Goal: Check status: Check status

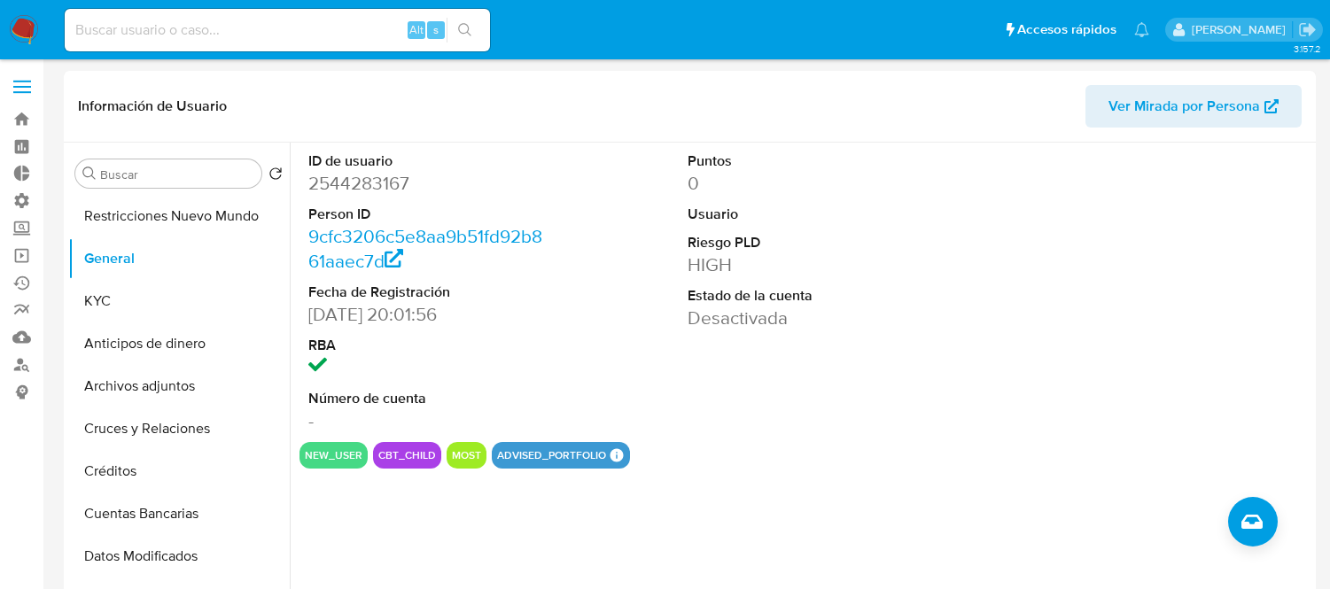
select select "10"
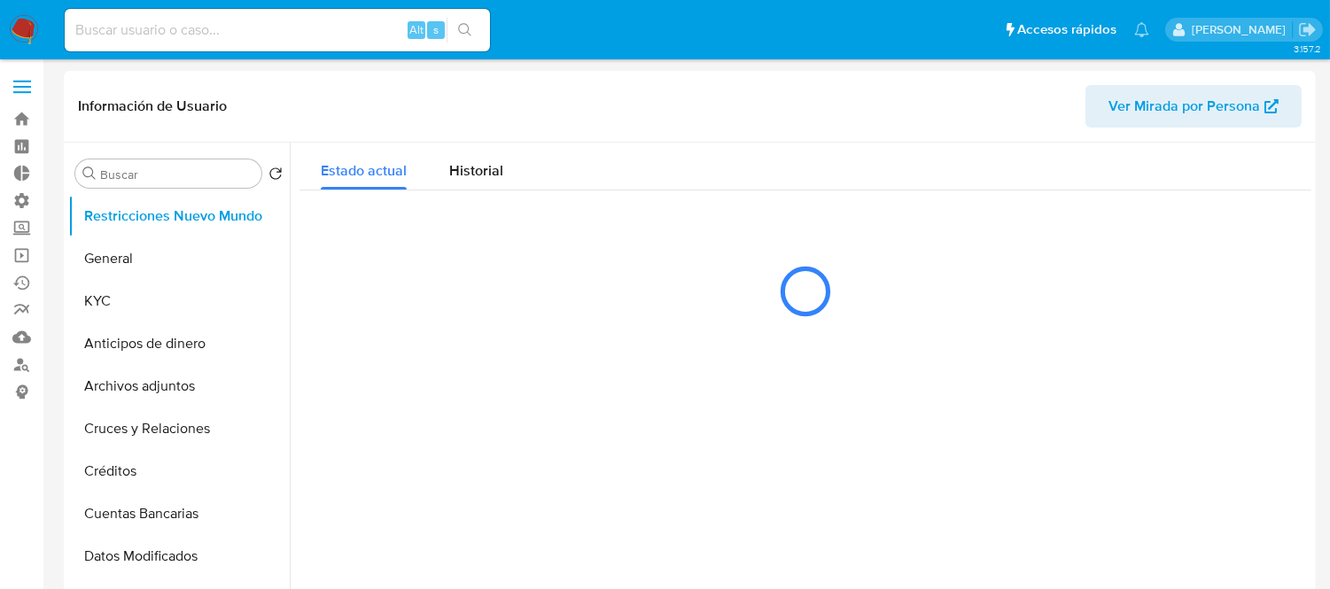
select select "10"
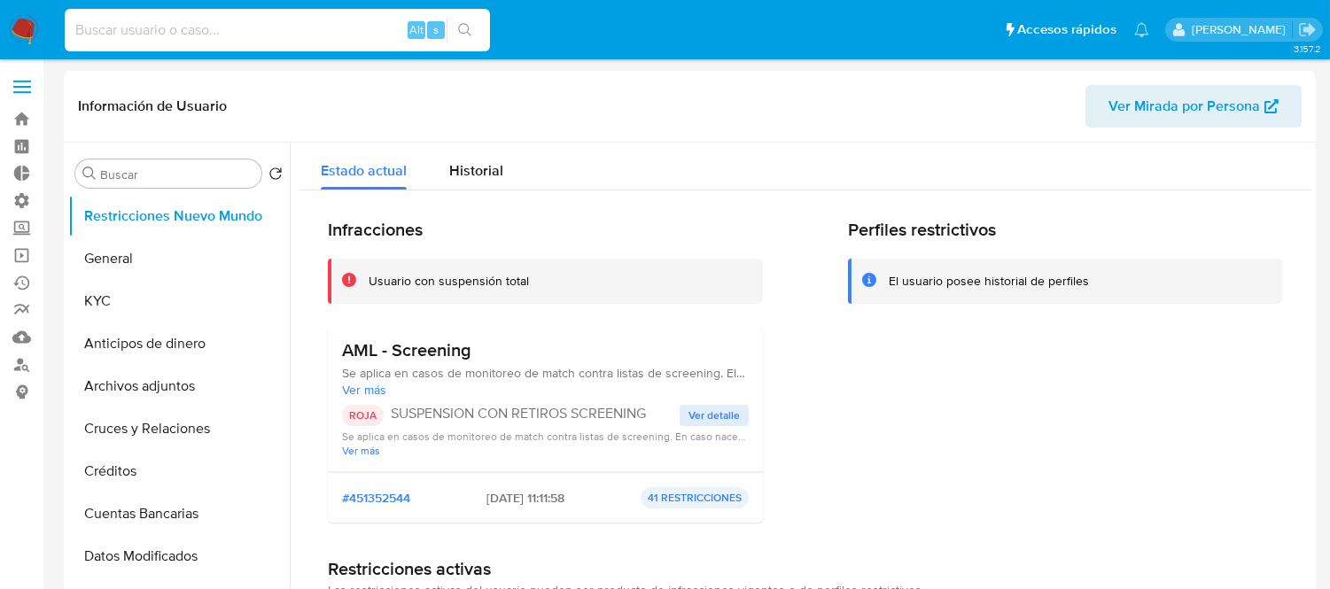
click at [100, 19] on input at bounding box center [277, 30] width 425 height 23
paste input "473332651"
type input "473332651"
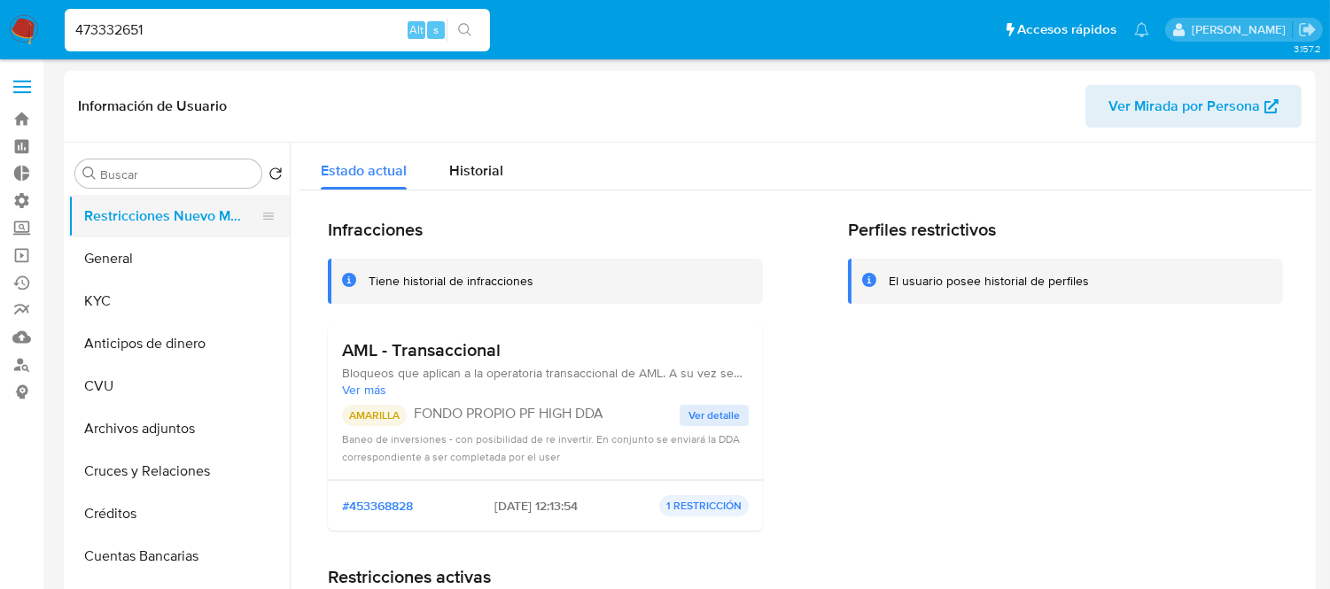
select select "10"
click at [111, 310] on button "KYC" at bounding box center [171, 301] width 207 height 43
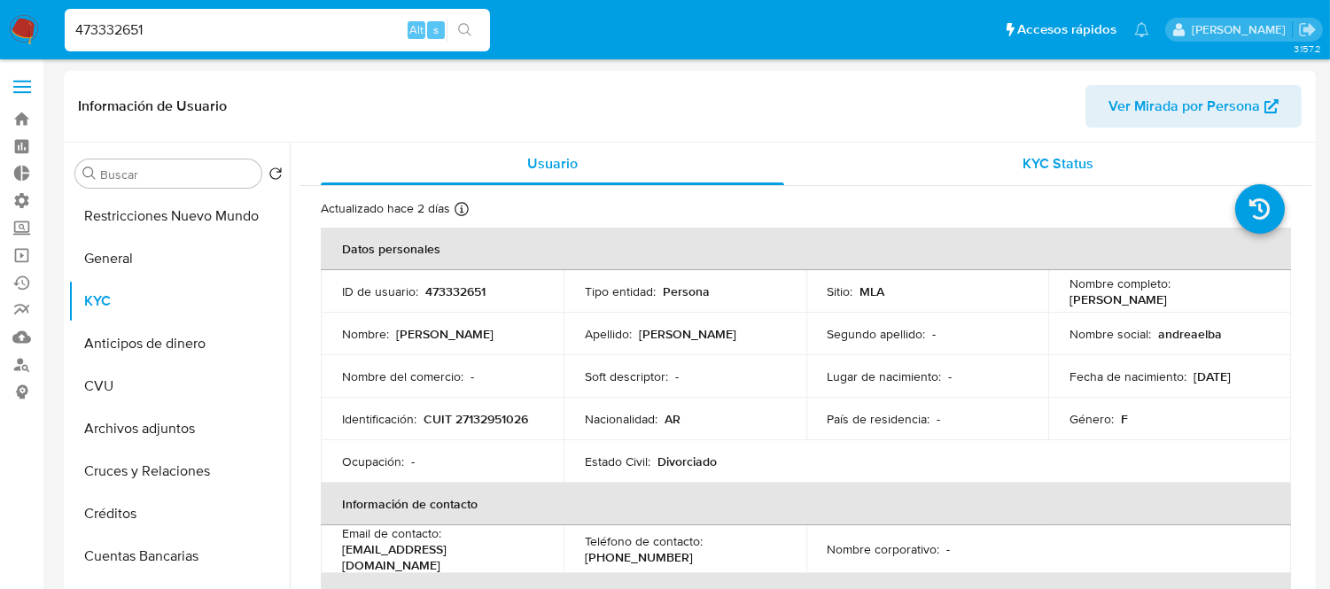
click at [1024, 171] on span "KYC Status" at bounding box center [1059, 163] width 71 height 20
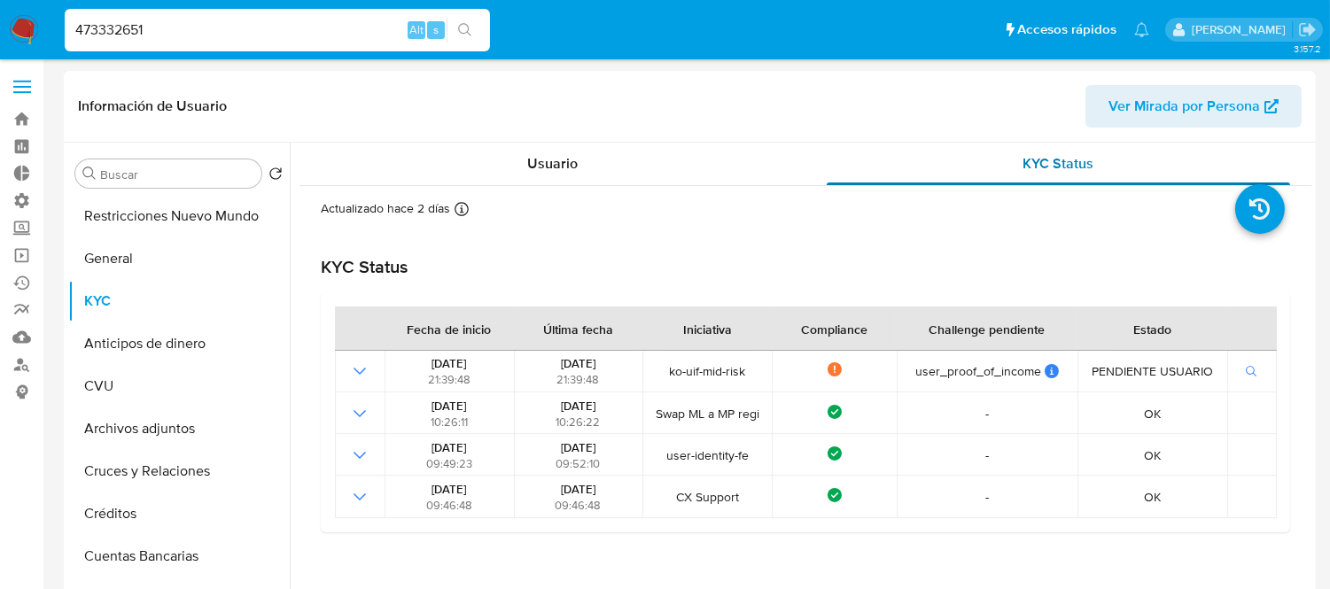
scroll to position [98, 0]
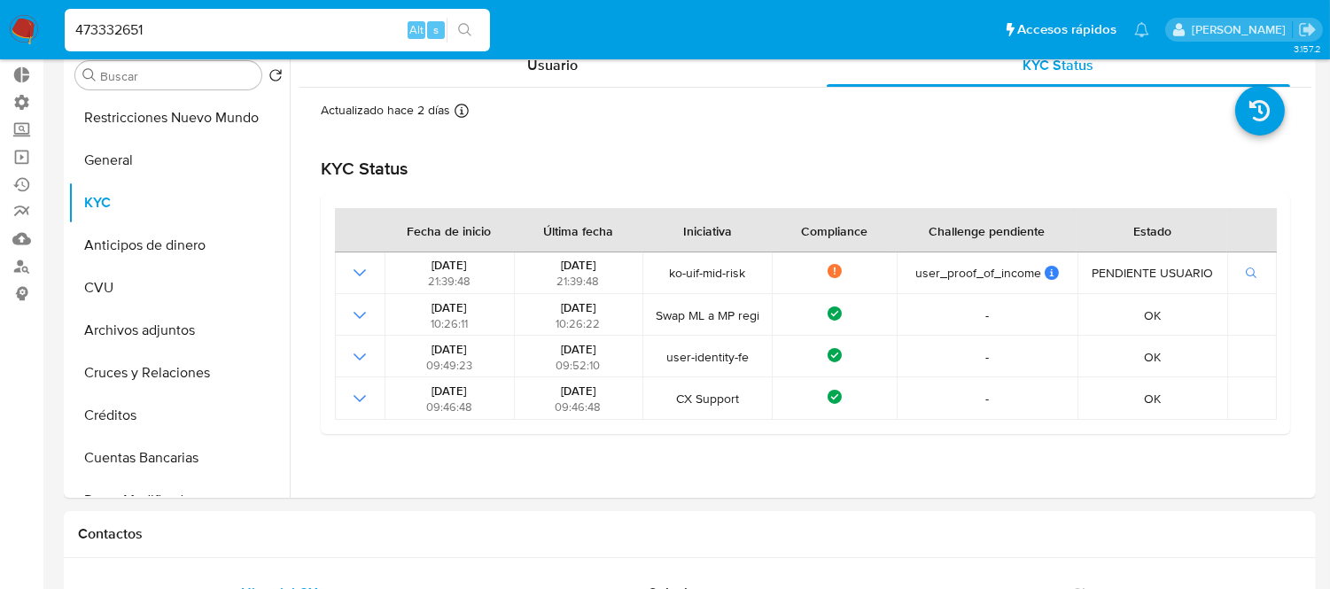
click at [142, 39] on input "473332651" at bounding box center [277, 30] width 425 height 23
paste input "1751151346"
type input "1751151346"
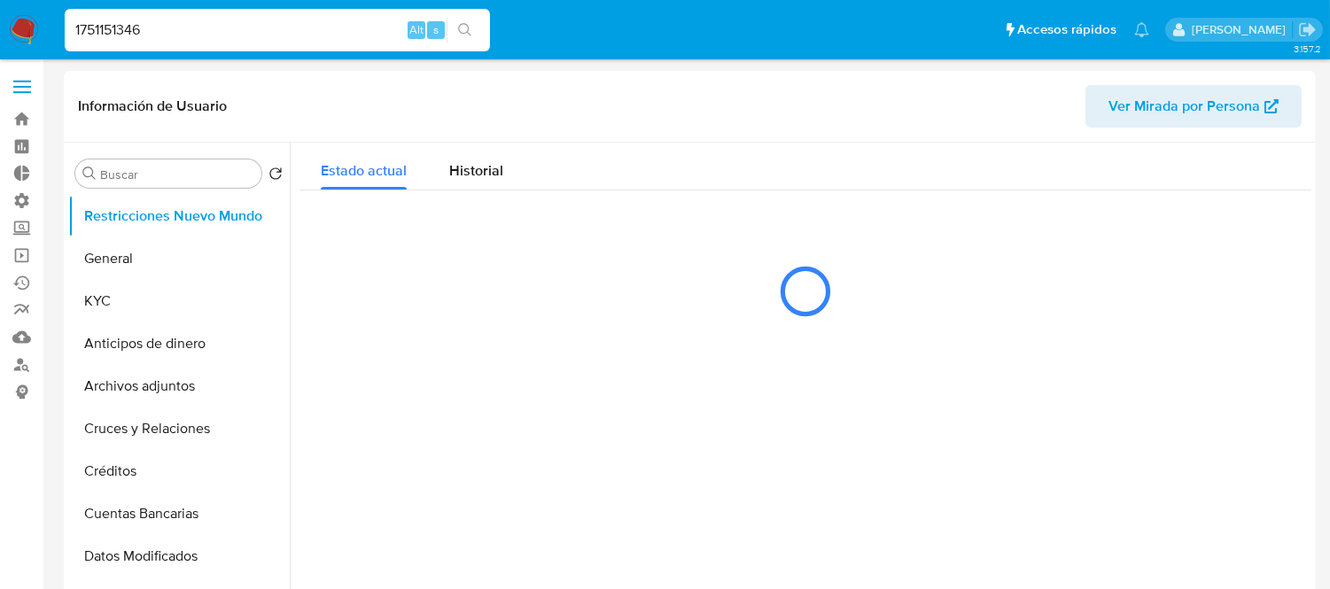
select select "10"
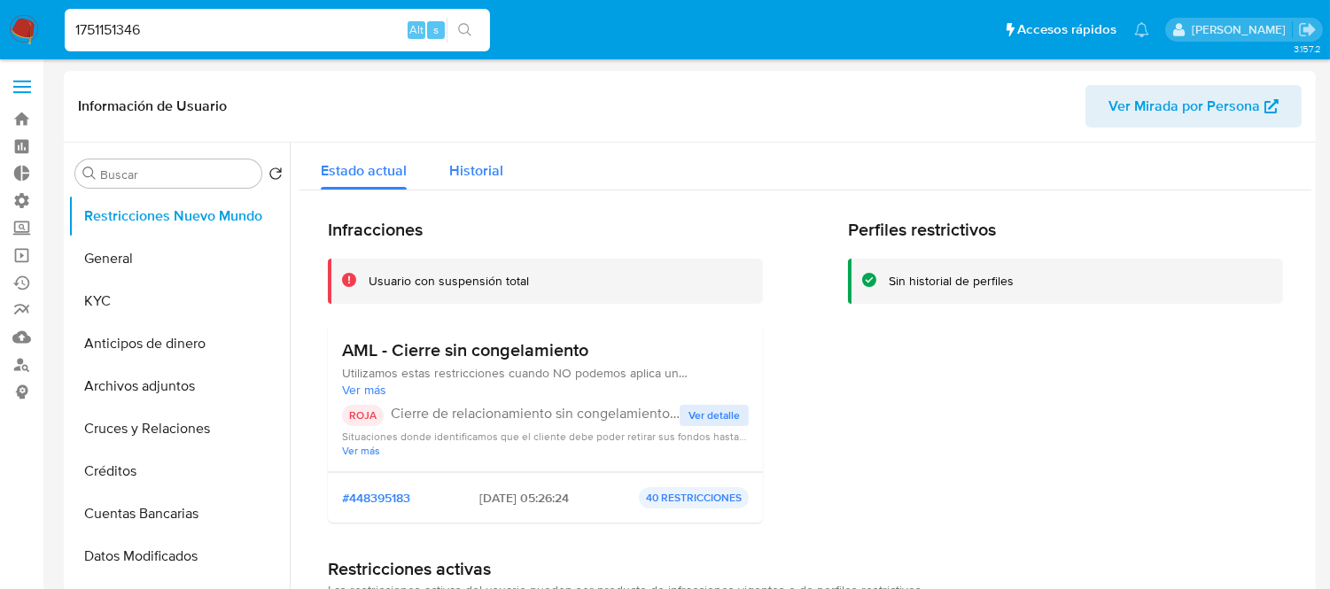
click at [484, 175] on span "Historial" at bounding box center [476, 170] width 54 height 20
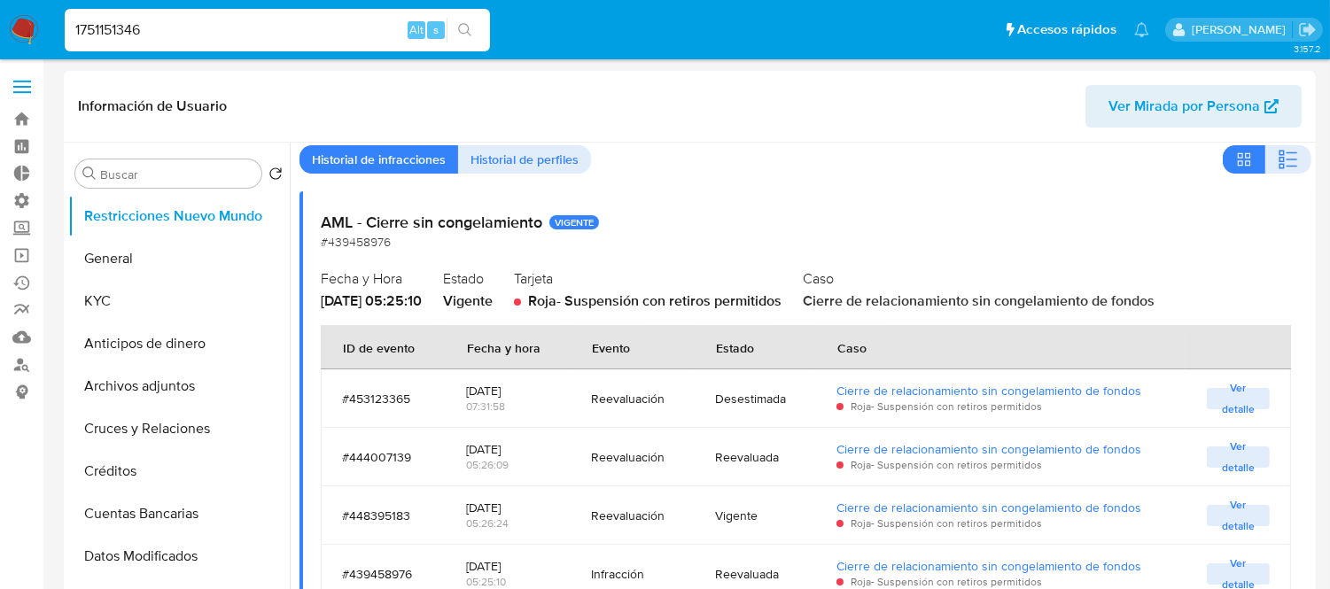
scroll to position [98, 0]
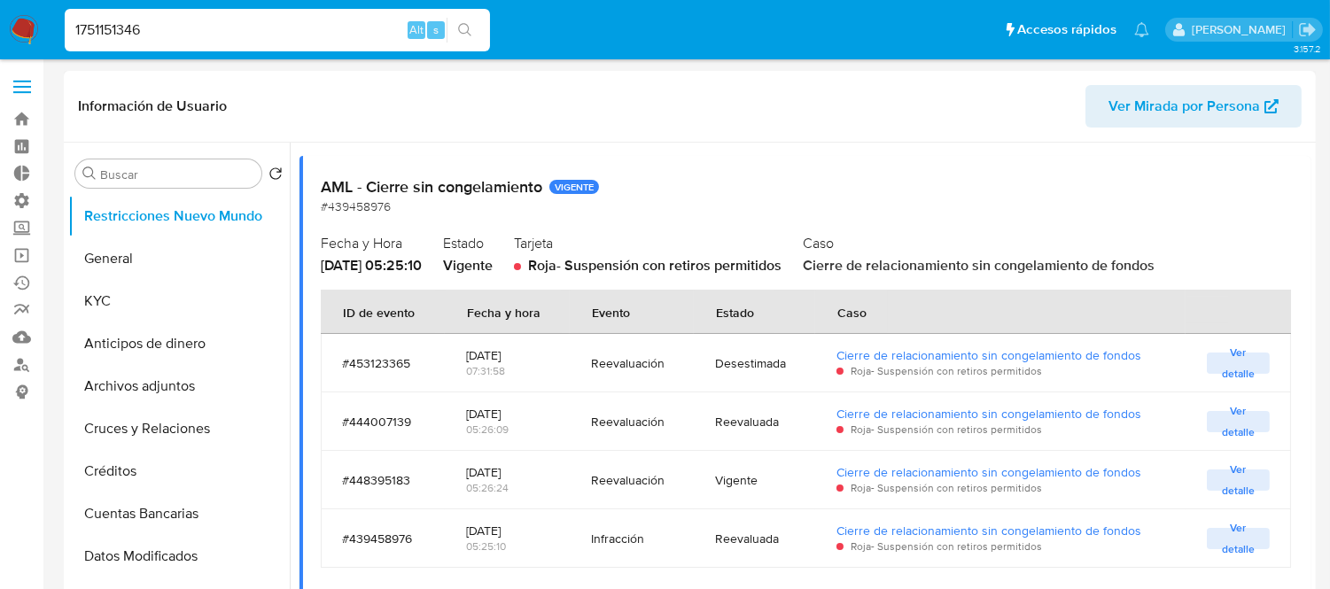
click at [367, 369] on div "#453123365" at bounding box center [383, 363] width 82 height 16
drag, startPoint x: 341, startPoint y: 361, endPoint x: 443, endPoint y: 378, distance: 103.5
click at [443, 378] on tr "#453123365 2025-08-31 07:31:58 Reevaluación Desestimada Cierre de relacionamien…" at bounding box center [806, 363] width 970 height 58
click at [426, 368] on td "#453123365" at bounding box center [383, 363] width 124 height 58
drag, startPoint x: 412, startPoint y: 362, endPoint x: 342, endPoint y: 362, distance: 70.0
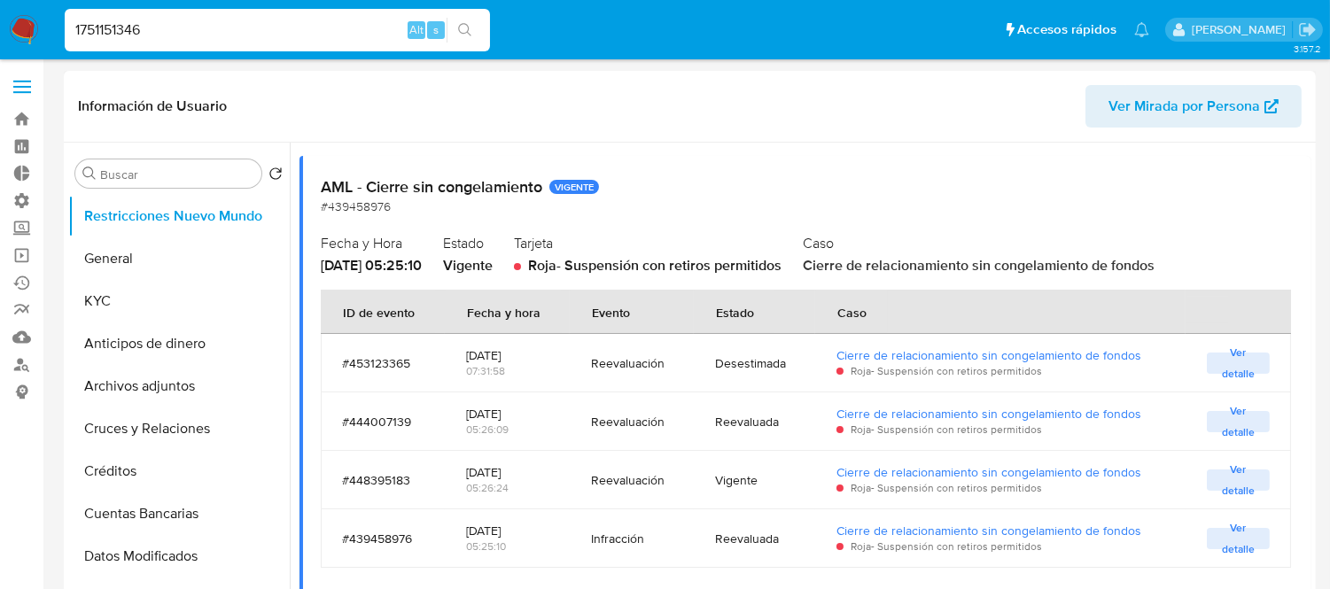
click at [342, 362] on div "#453123365" at bounding box center [383, 363] width 82 height 16
click at [154, 39] on input "1751151346" at bounding box center [277, 30] width 425 height 23
type input "zoebreuer"
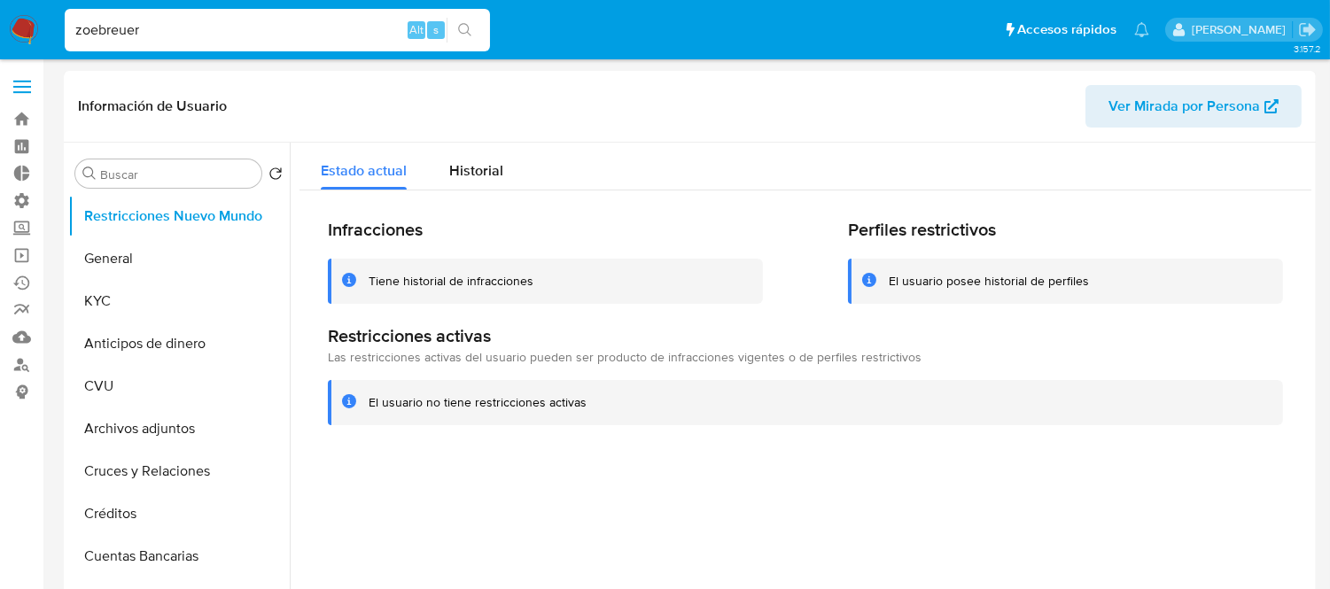
select select "10"
click at [140, 182] on input "Buscar" at bounding box center [177, 175] width 154 height 16
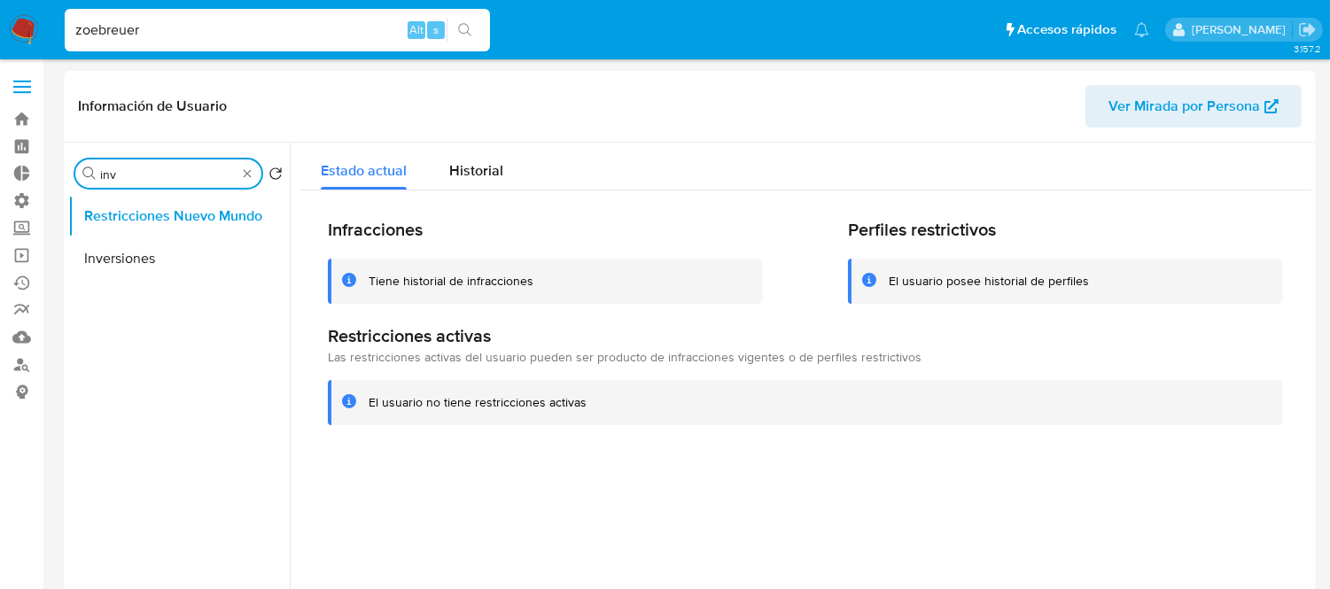
type input "inv"
click at [111, 277] on button "Inversiones" at bounding box center [179, 259] width 222 height 43
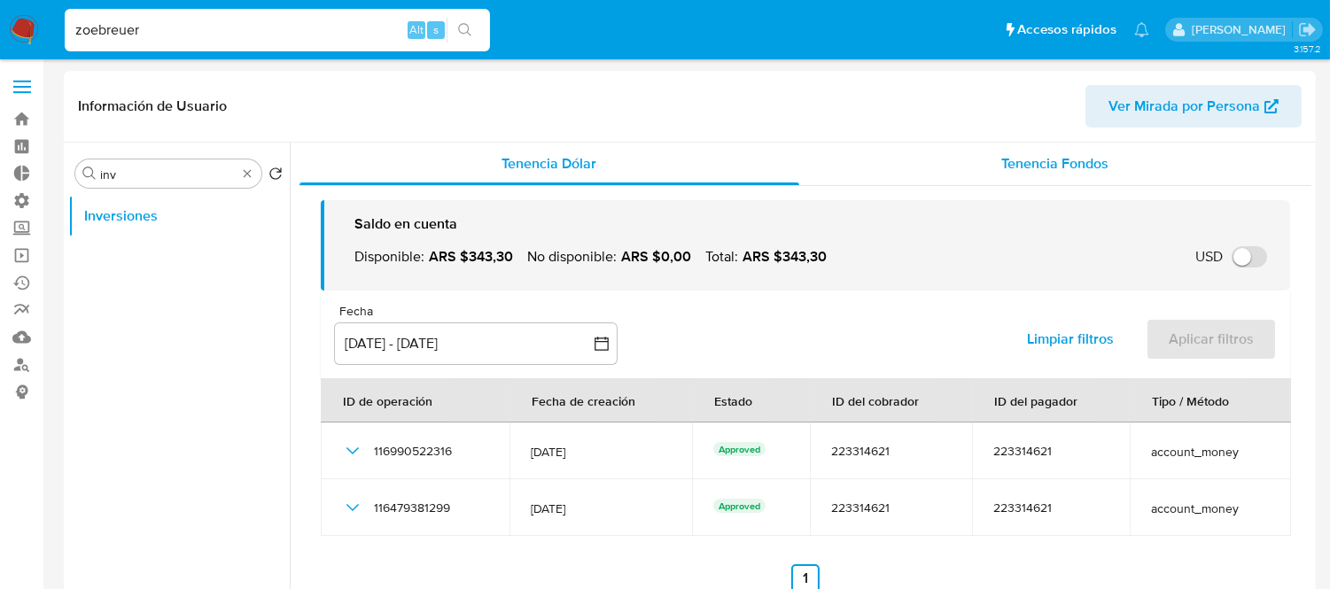
click at [1066, 163] on span "Tenencia Fondos" at bounding box center [1055, 163] width 107 height 20
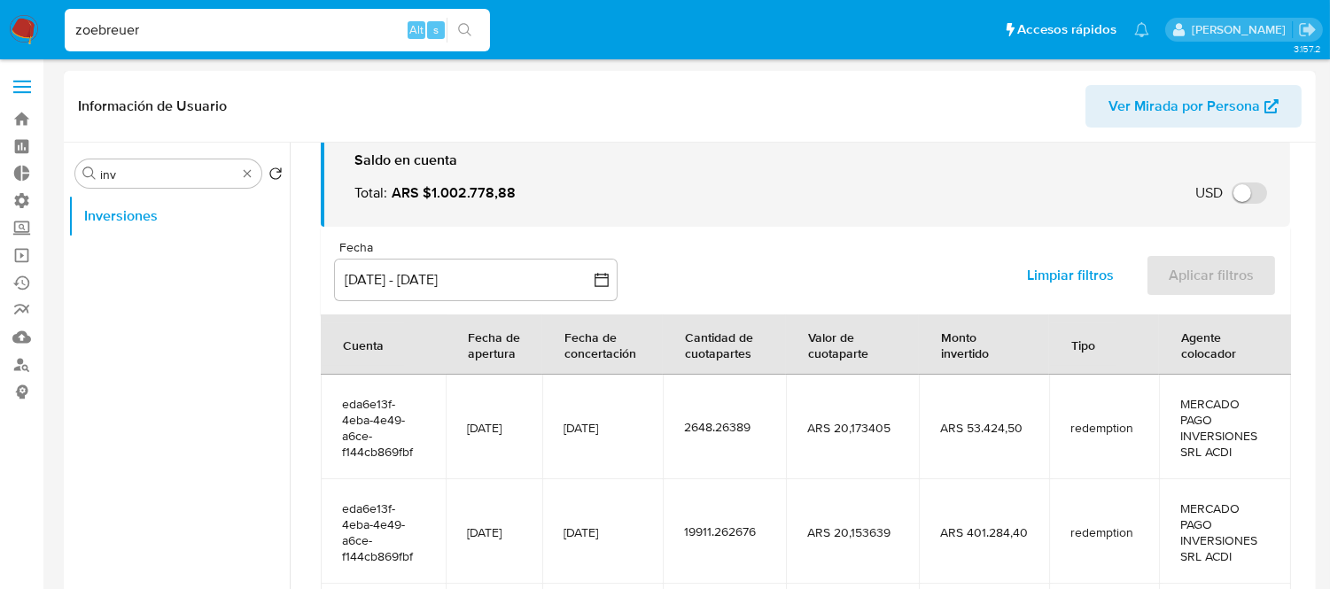
scroll to position [98, 0]
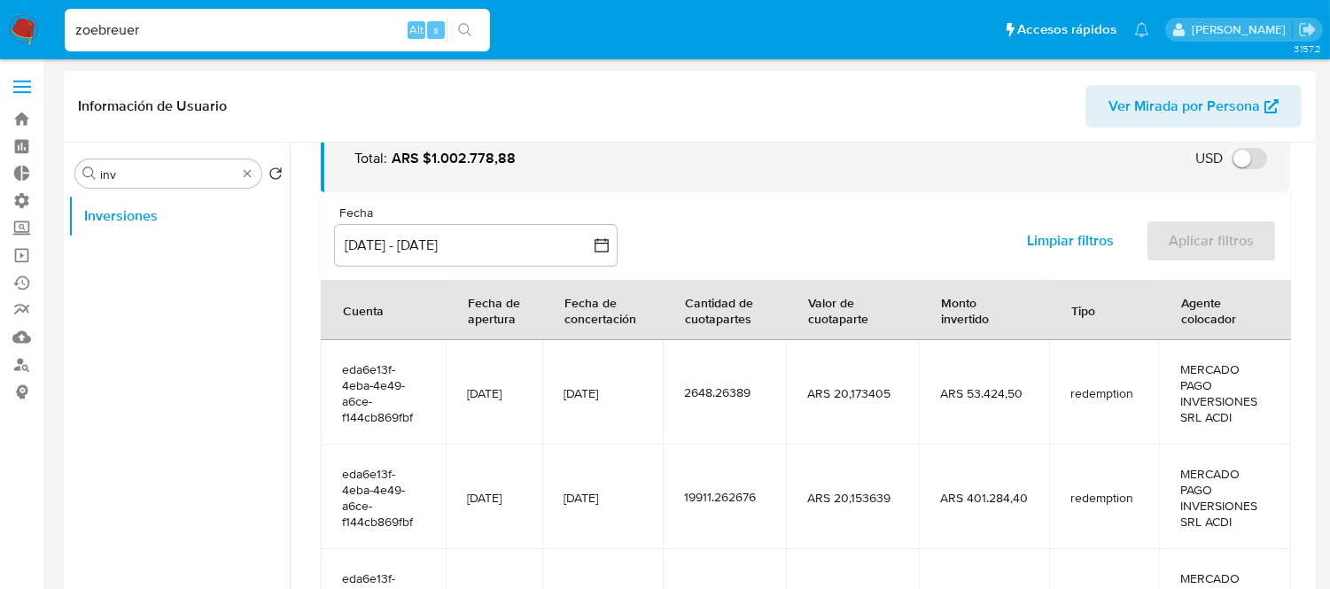
drag, startPoint x: 471, startPoint y: 392, endPoint x: 524, endPoint y: 393, distance: 53.2
click at [521, 393] on span "20/01/2023" at bounding box center [494, 394] width 54 height 16
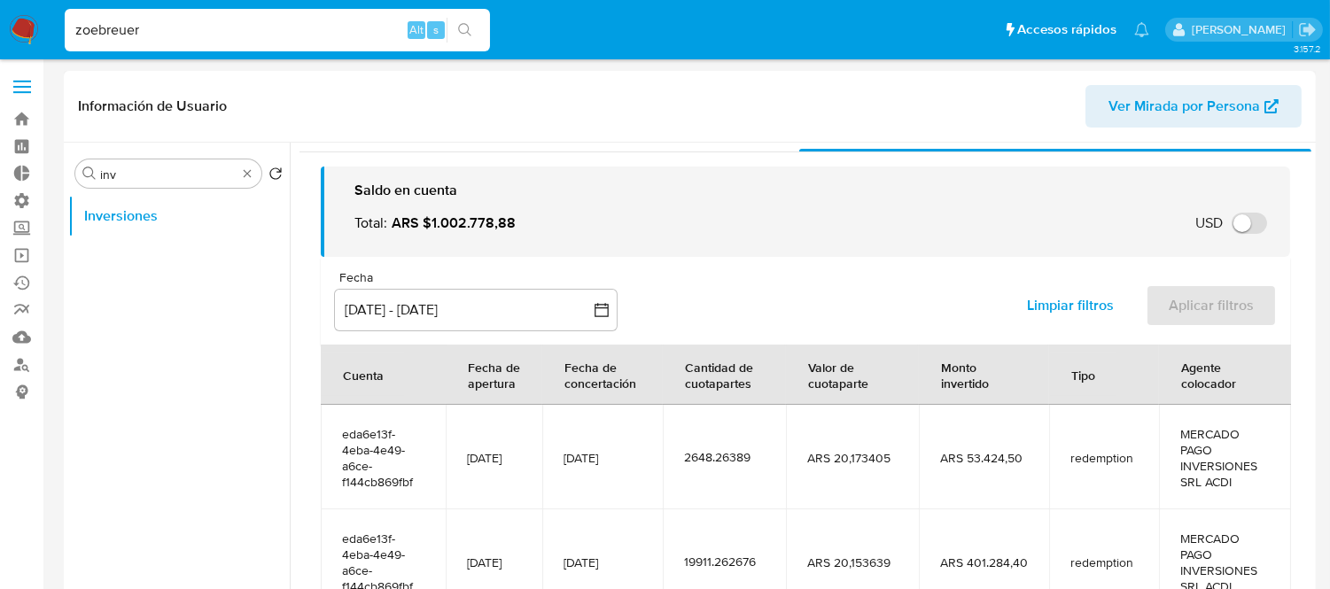
scroll to position [0, 0]
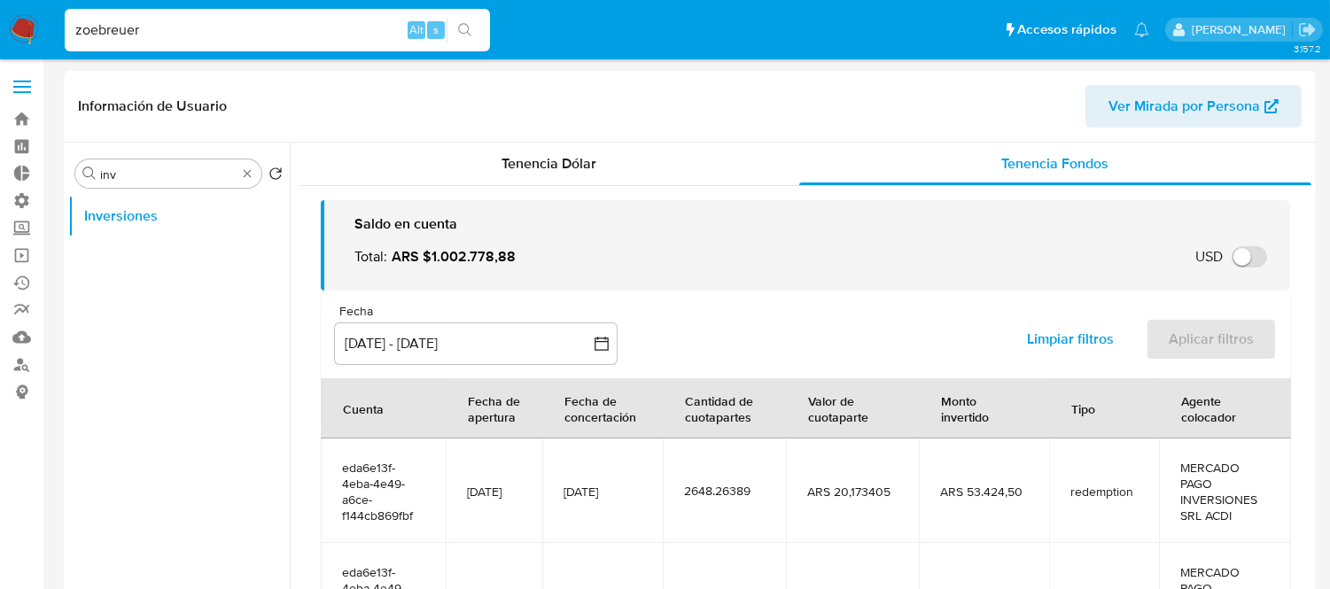
click at [149, 34] on input "zoebreuer" at bounding box center [277, 30] width 425 height 23
paste input "473332651"
type input "473332651"
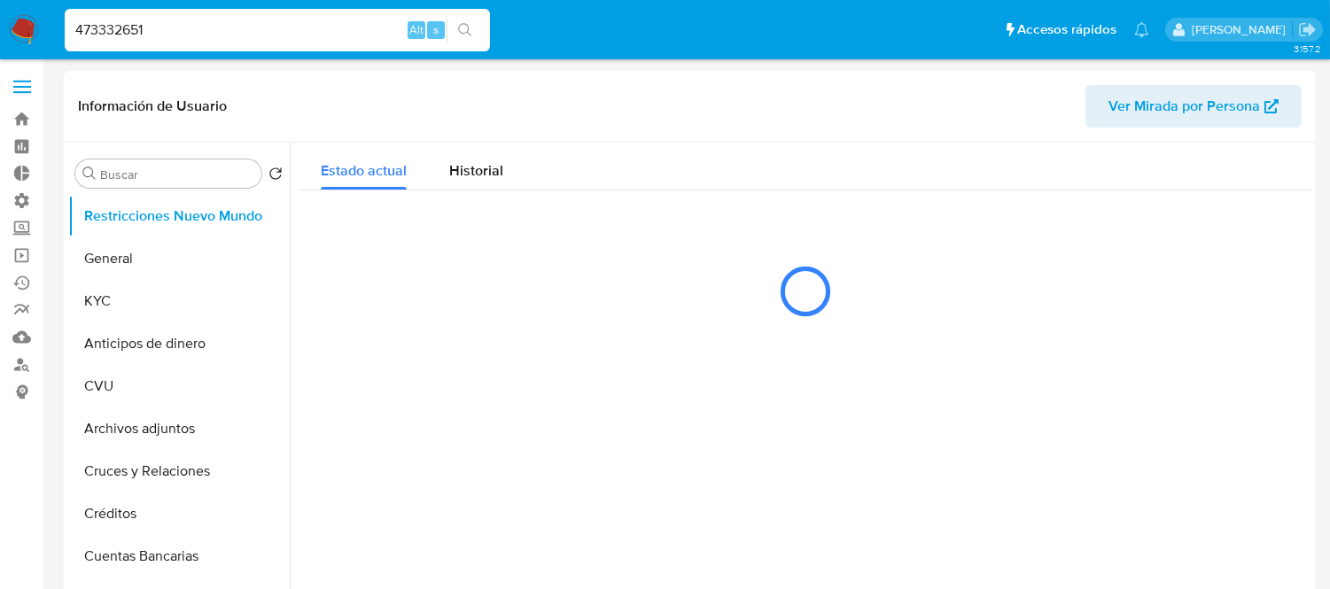
select select "10"
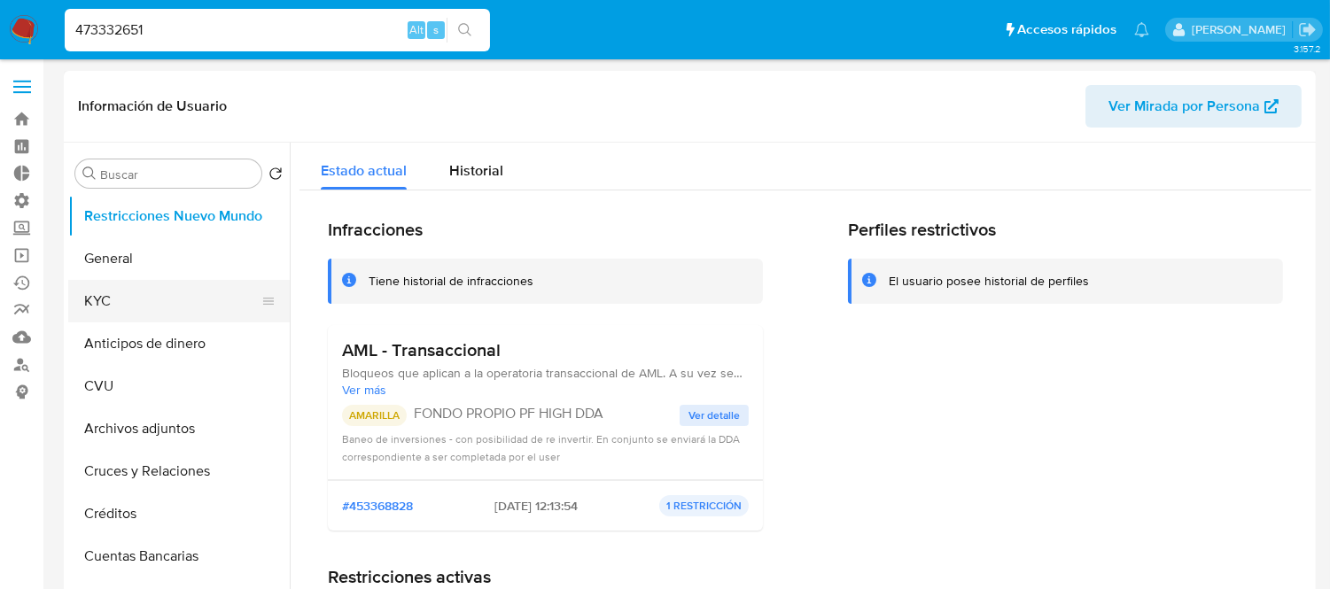
click at [136, 312] on button "KYC" at bounding box center [171, 301] width 207 height 43
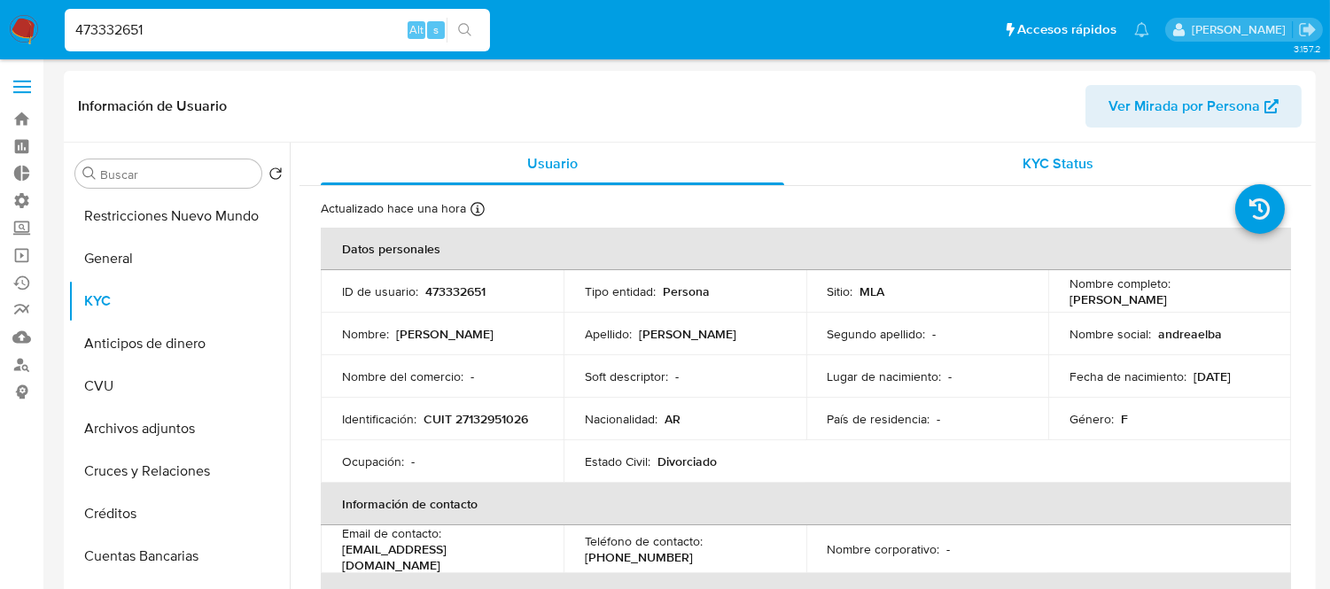
click at [1028, 164] on span "KYC Status" at bounding box center [1059, 163] width 71 height 20
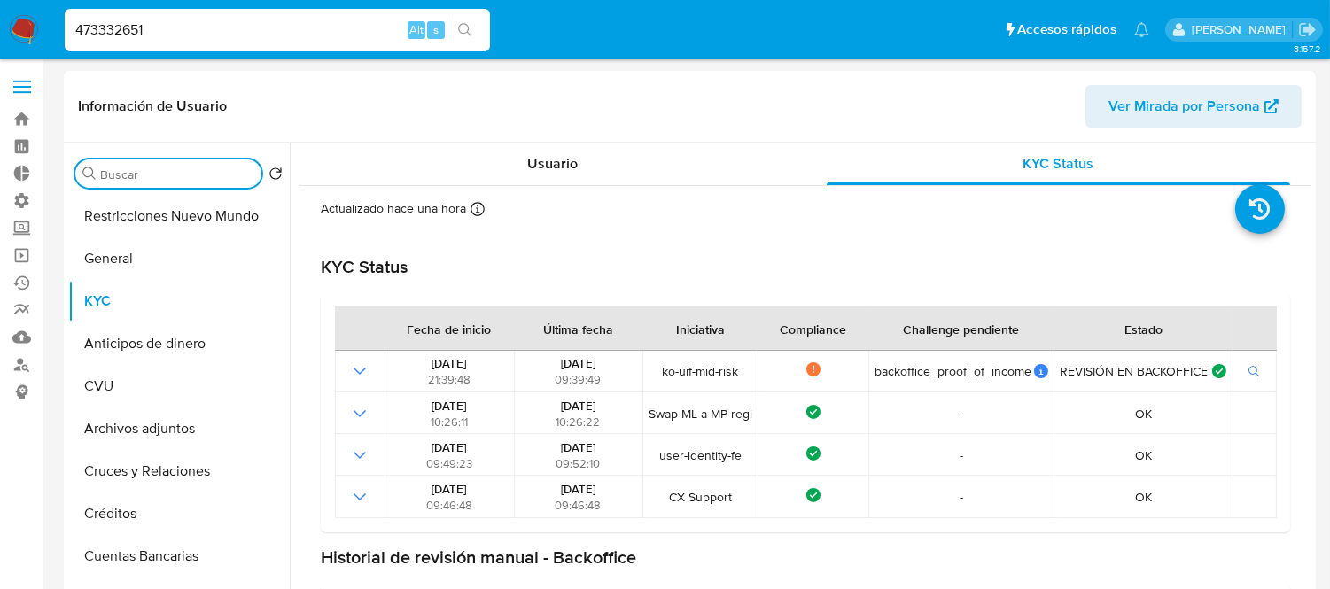
click at [124, 175] on input "Buscar" at bounding box center [177, 175] width 154 height 16
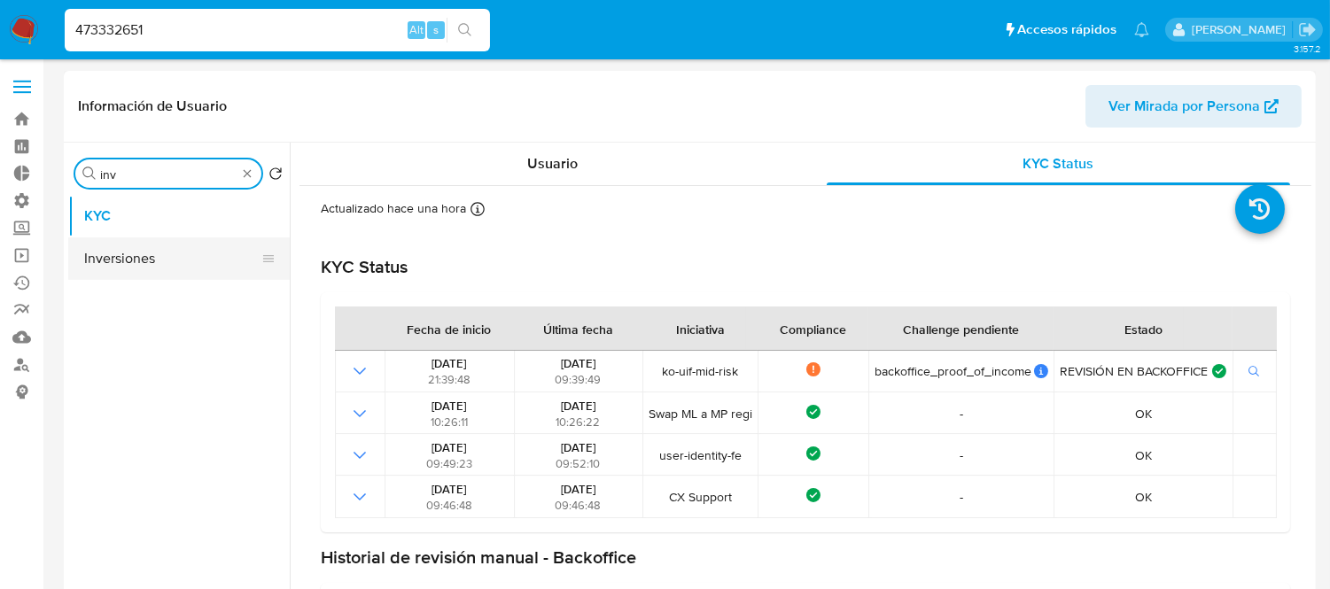
type input "inv"
click at [139, 271] on button "Inversiones" at bounding box center [171, 259] width 207 height 43
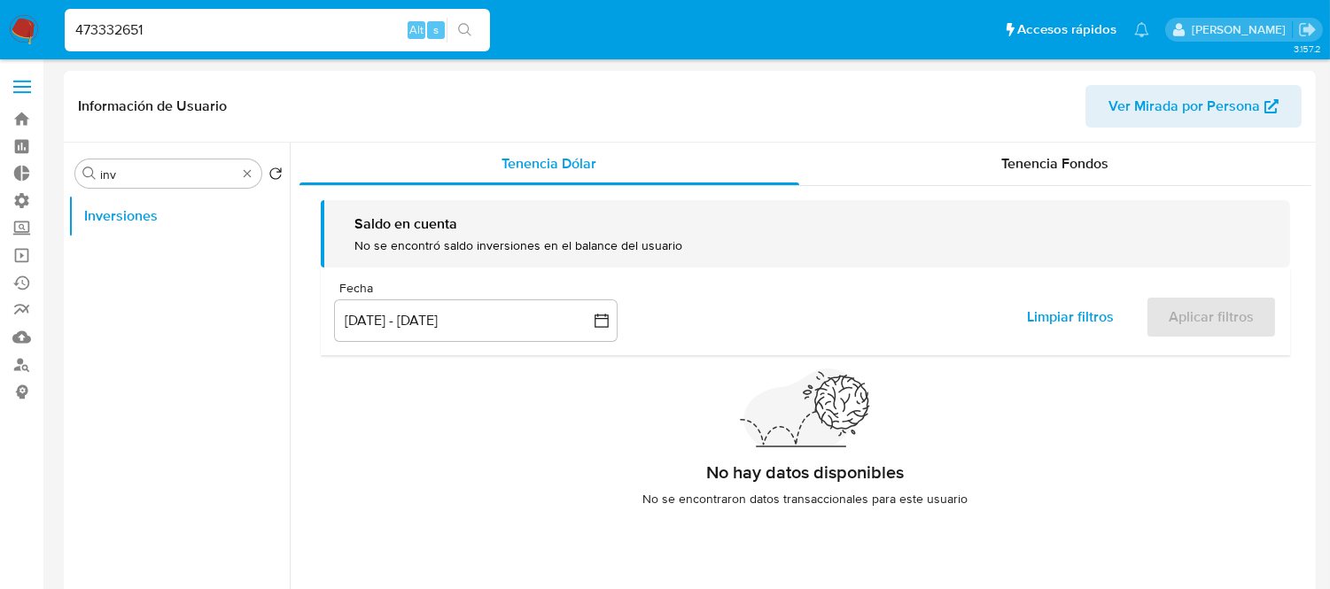
click at [1105, 128] on div "Información de Usuario Ver Mirada por Persona" at bounding box center [690, 107] width 1252 height 72
click at [1040, 183] on div "Tenencia Fondos" at bounding box center [1055, 164] width 512 height 43
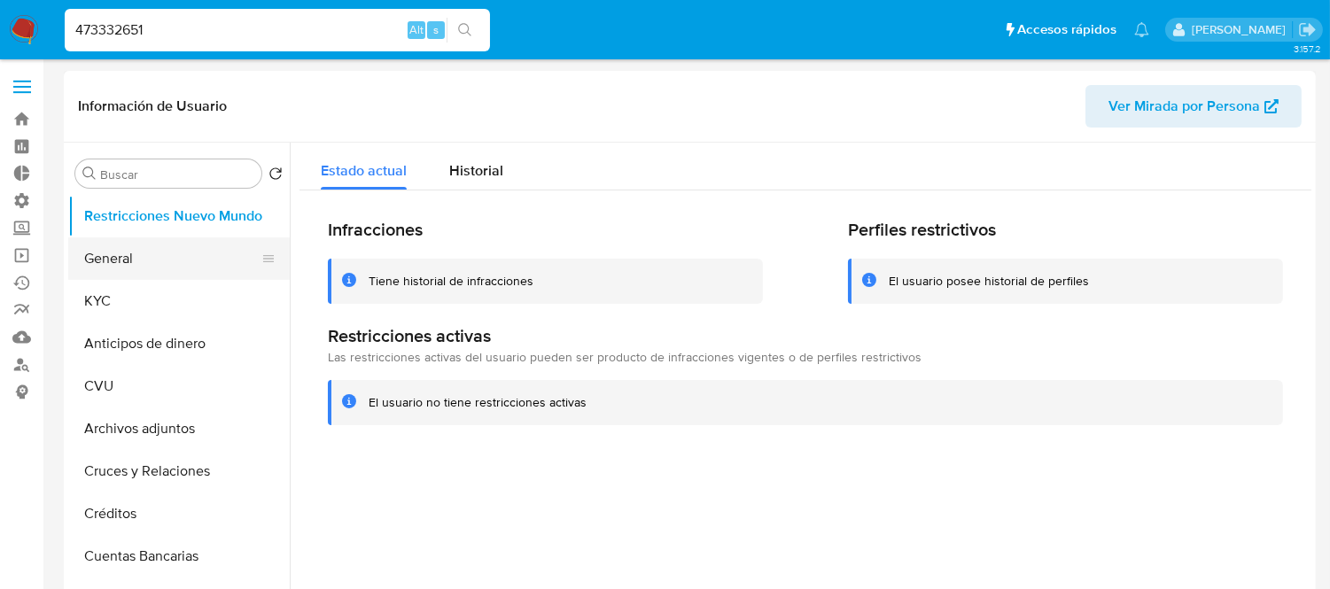
select select "10"
click at [149, 179] on input "Buscar" at bounding box center [177, 175] width 154 height 16
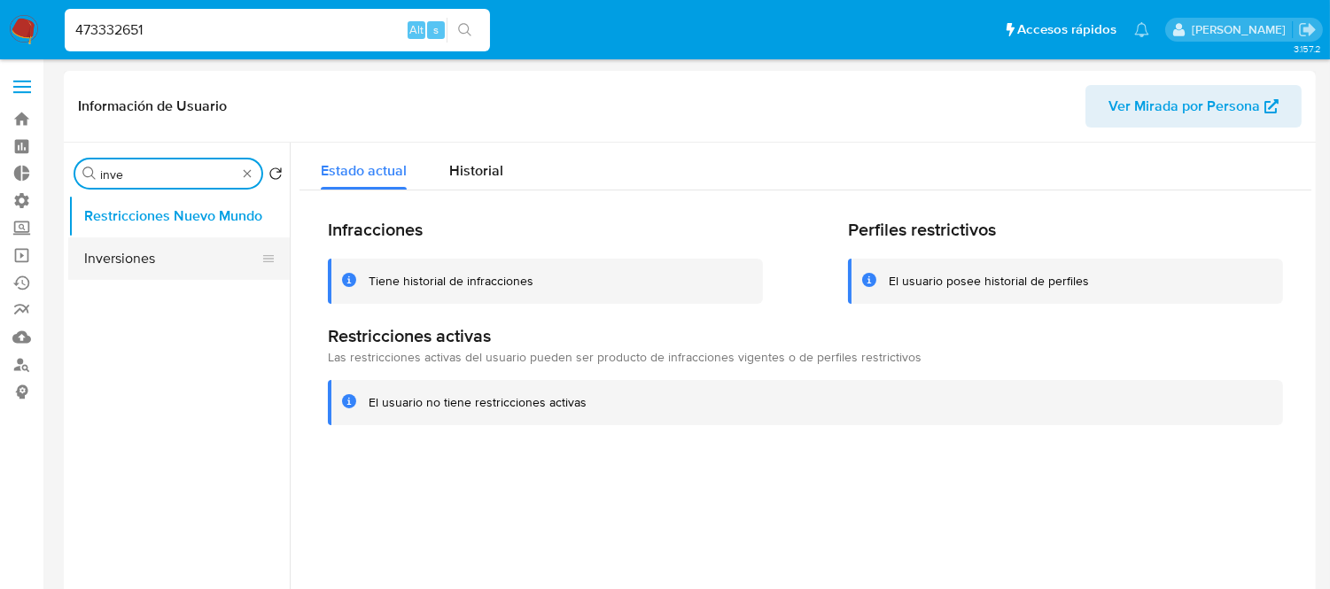
type input "inve"
click at [120, 257] on button "Inversiones" at bounding box center [171, 259] width 207 height 43
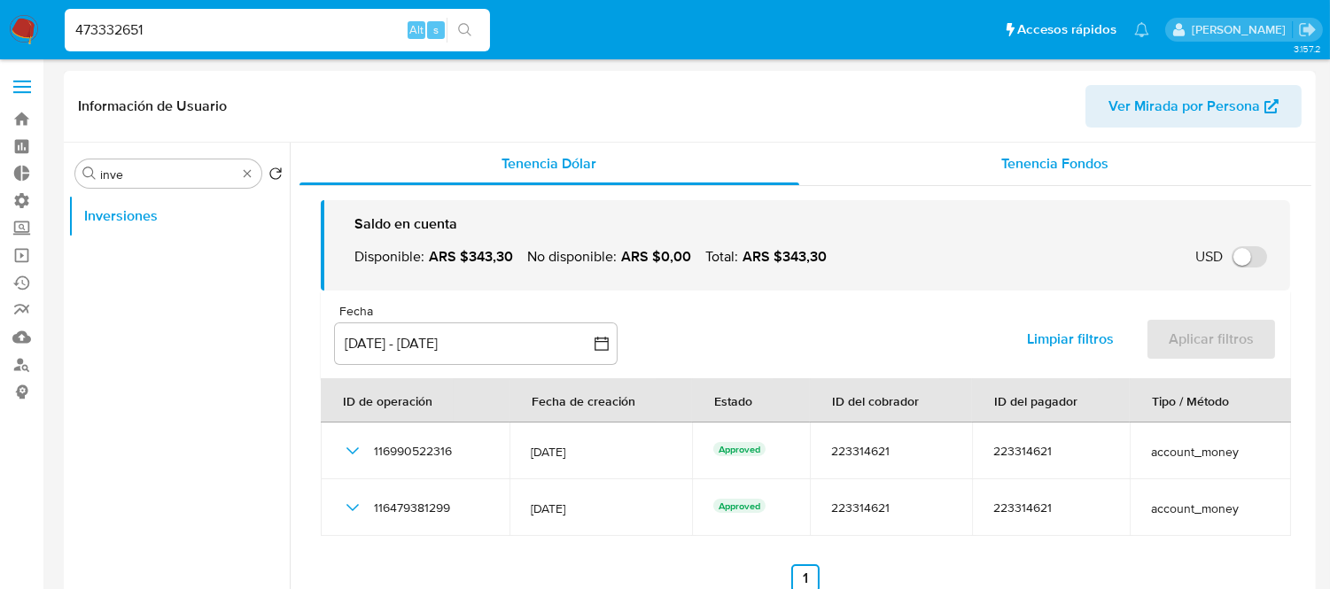
click at [1002, 162] on span "Tenencia Fondos" at bounding box center [1055, 163] width 107 height 20
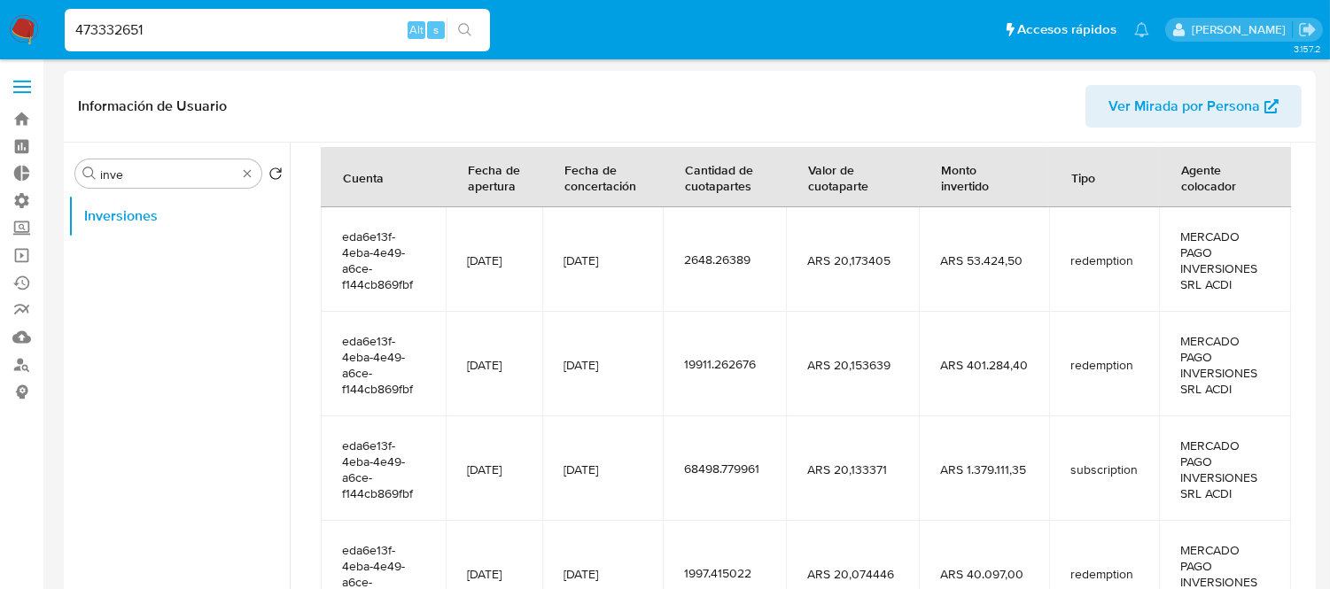
scroll to position [197, 0]
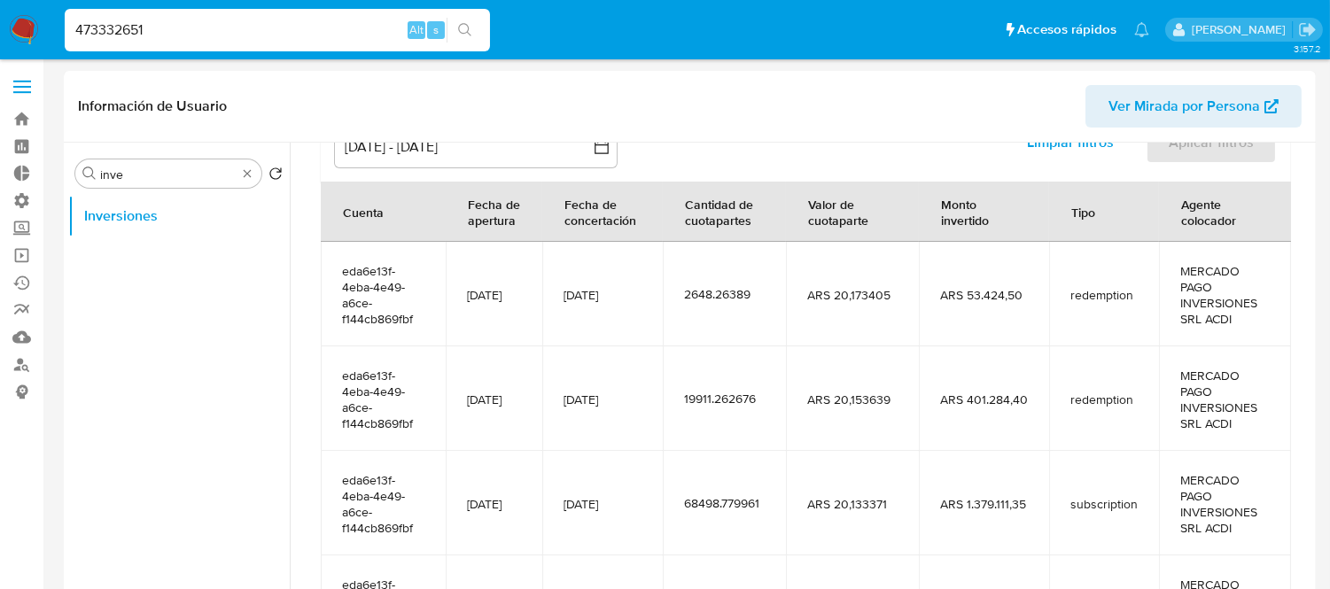
click at [166, 35] on input "473332651" at bounding box center [277, 30] width 425 height 23
click at [459, 27] on icon "search-icon" at bounding box center [464, 29] width 13 height 13
click at [183, 28] on input "473332651" at bounding box center [277, 30] width 425 height 23
paste input "473332651"
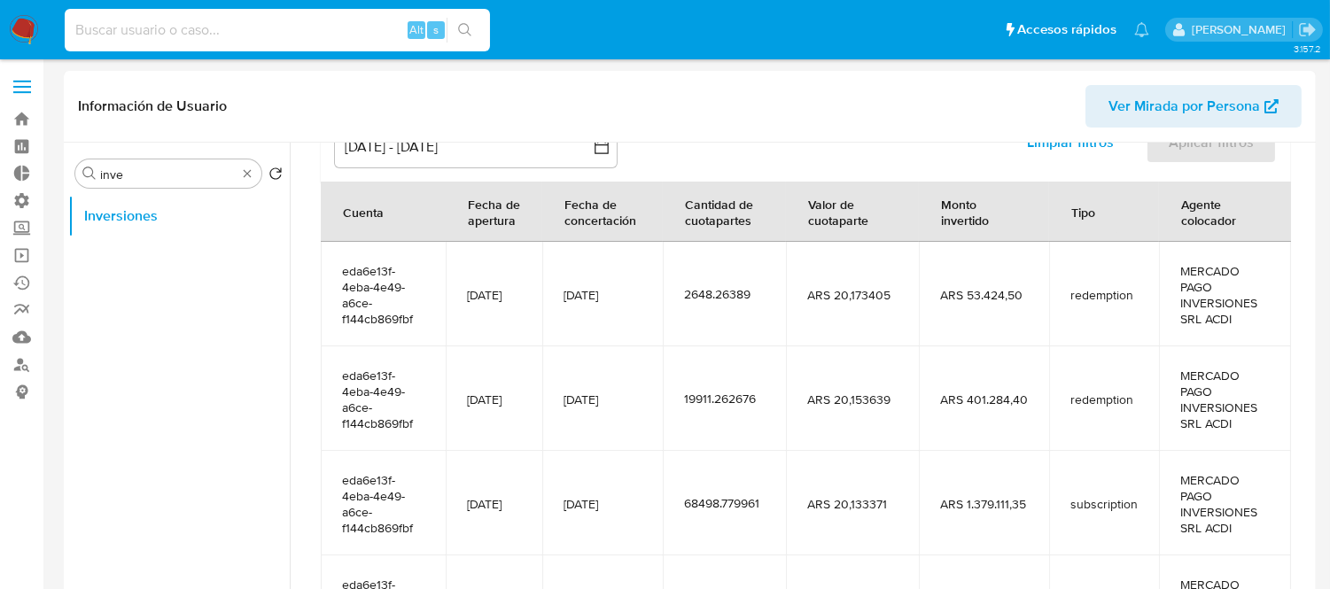
type input "473332651"
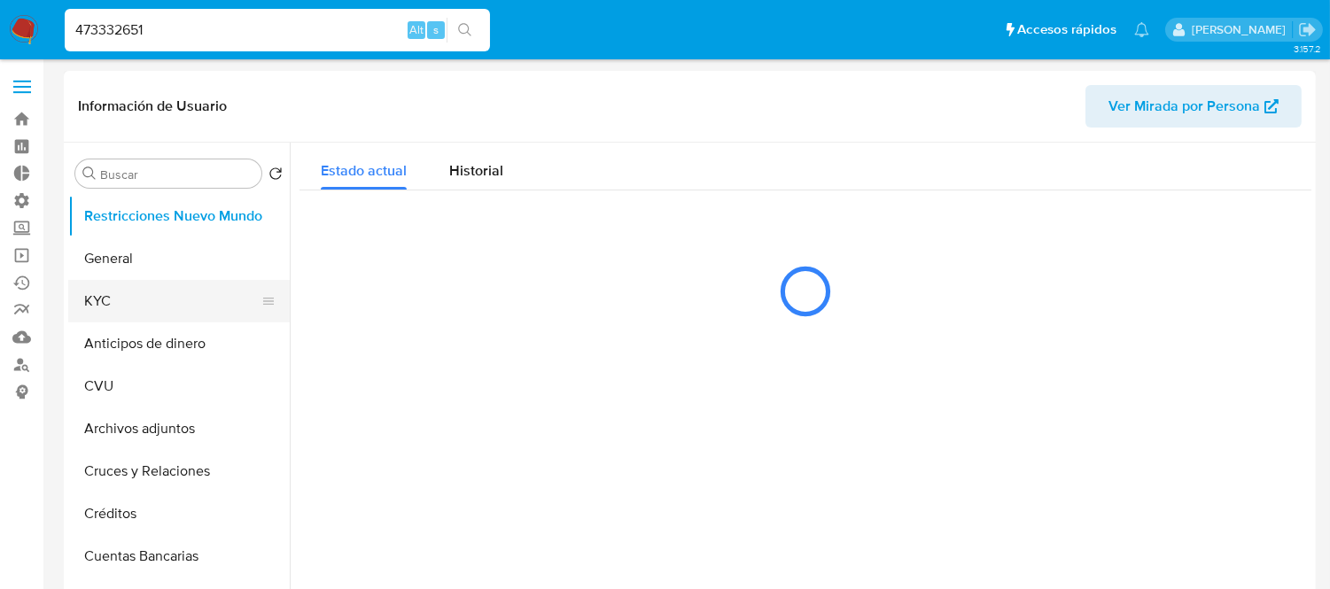
select select "10"
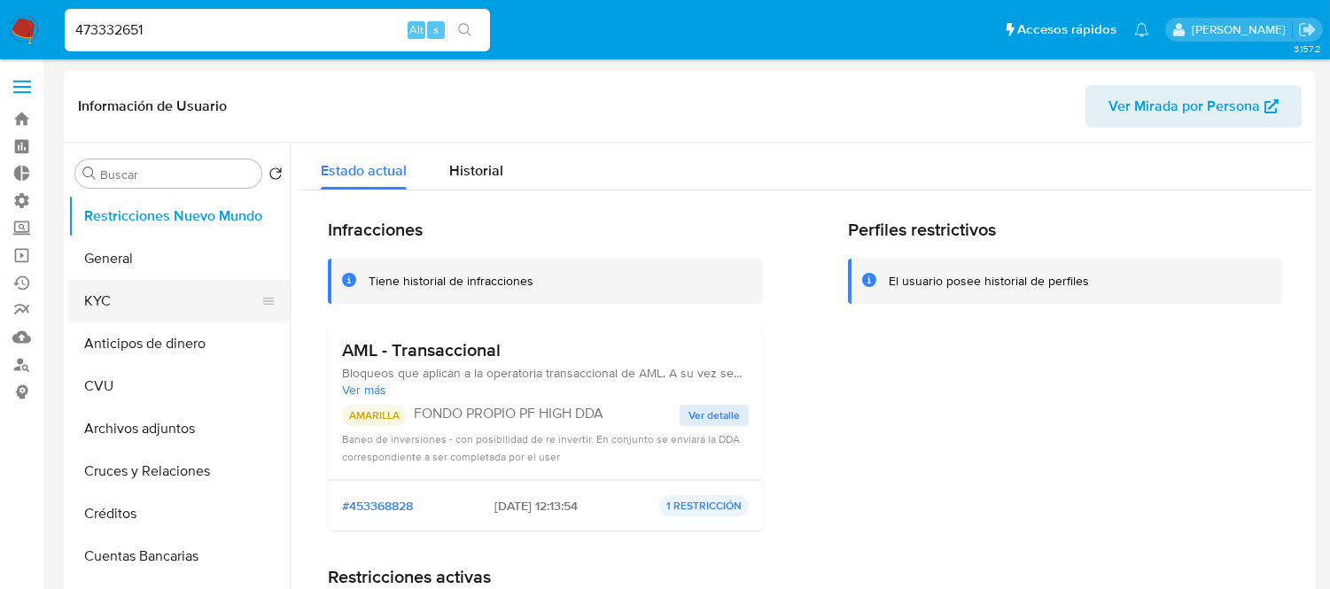
click at [128, 292] on button "KYC" at bounding box center [171, 301] width 207 height 43
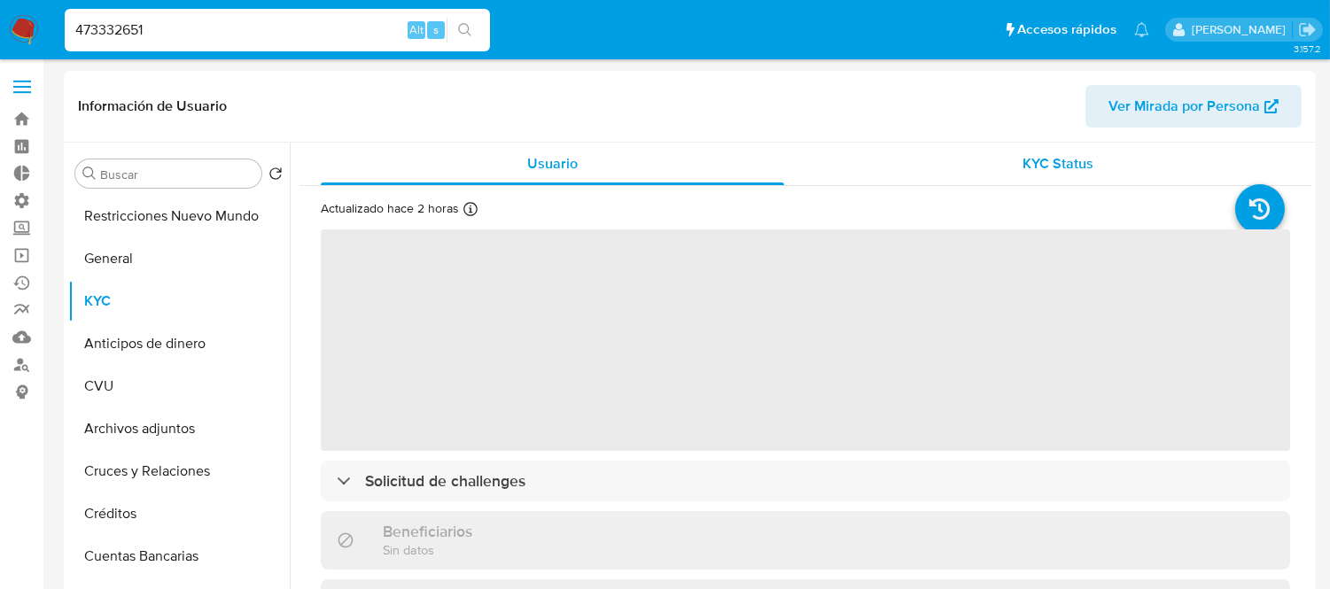
click at [995, 164] on div "KYC Status" at bounding box center [1059, 164] width 464 height 43
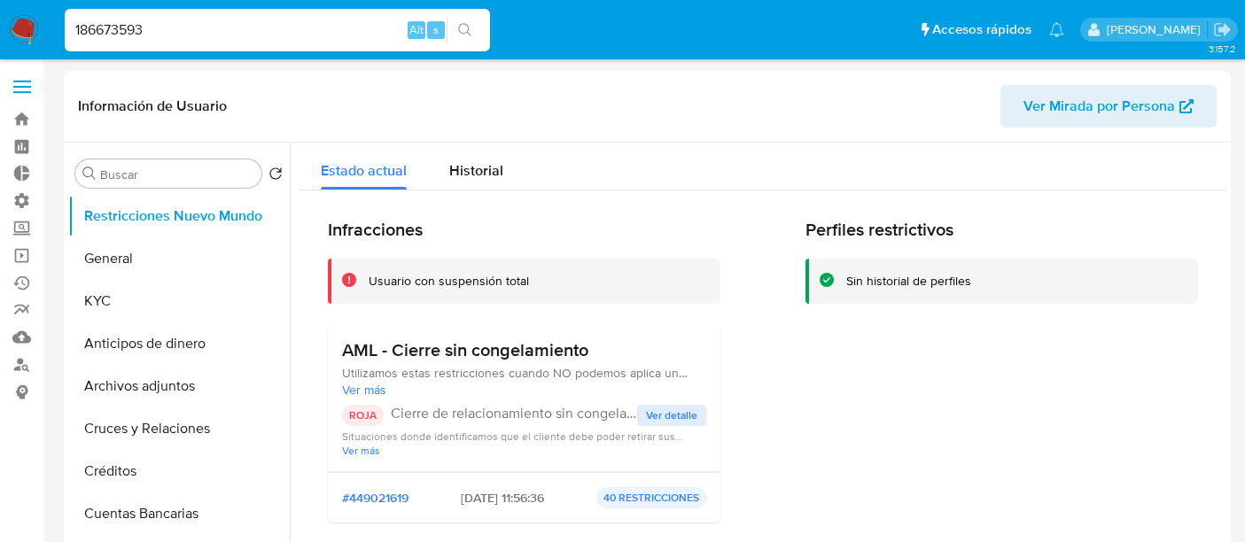
select select "10"
